Goal: Find specific page/section: Find specific page/section

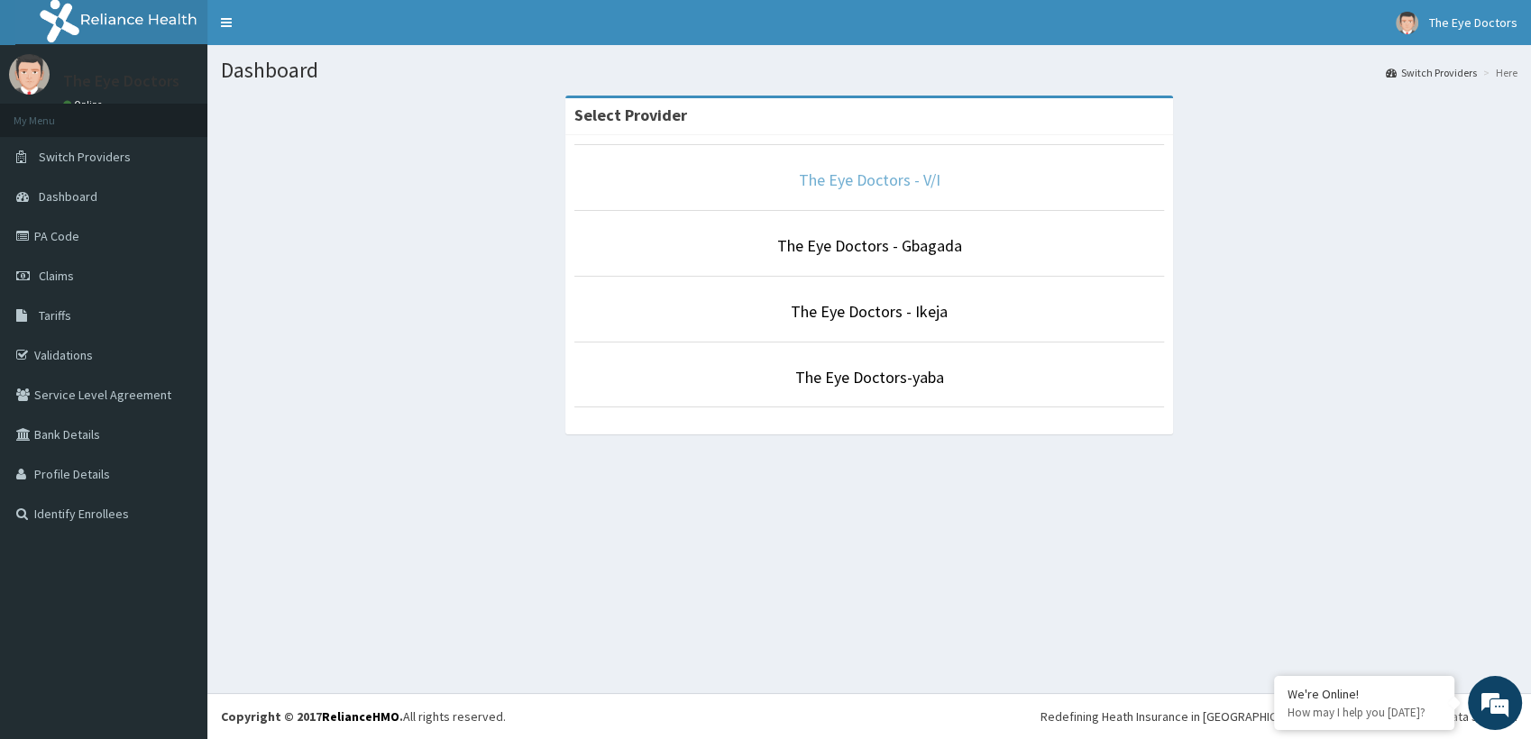
click at [876, 182] on link "The Eye Doctors - V/I" at bounding box center [870, 180] width 142 height 21
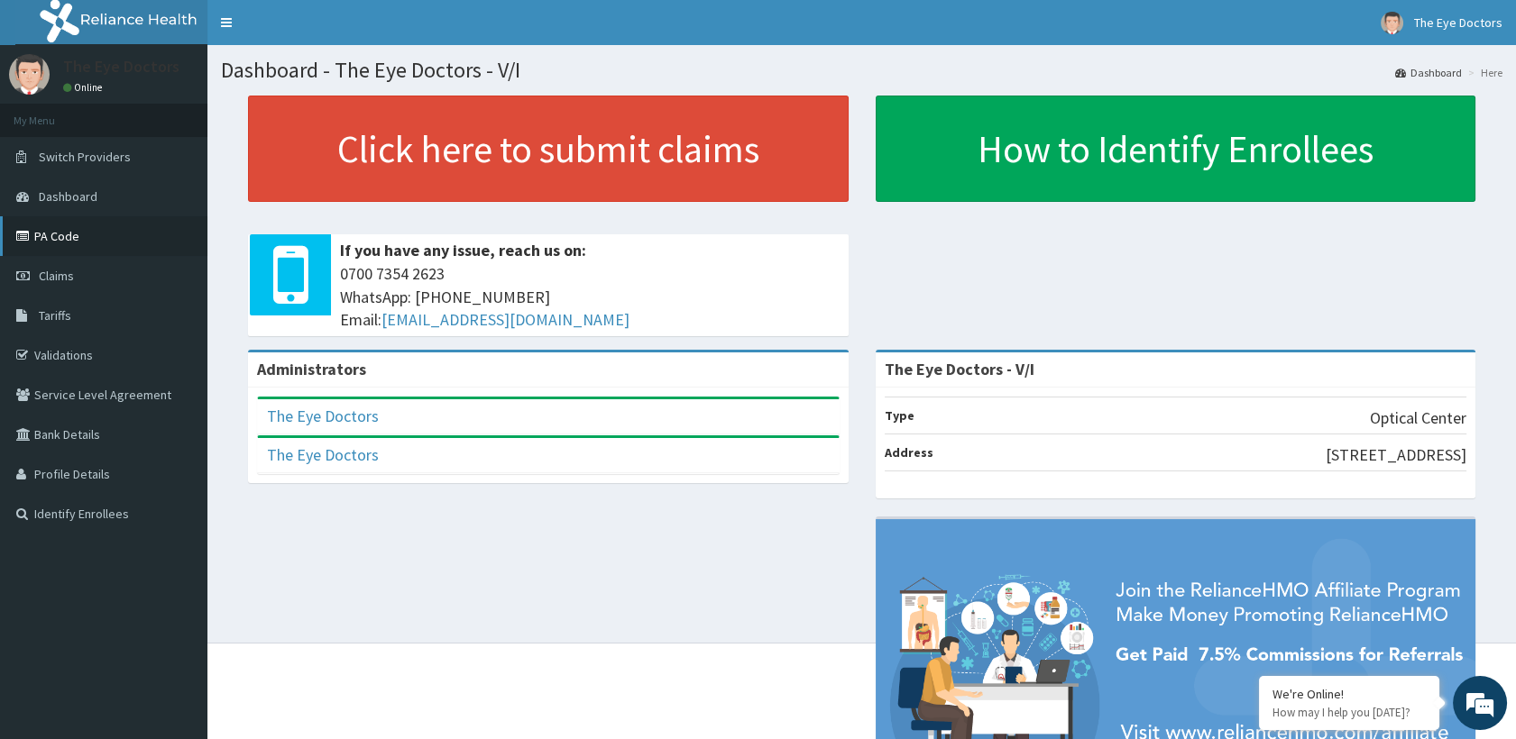
click at [59, 240] on link "PA Code" at bounding box center [103, 236] width 207 height 40
